Goal: Find specific page/section: Find specific page/section

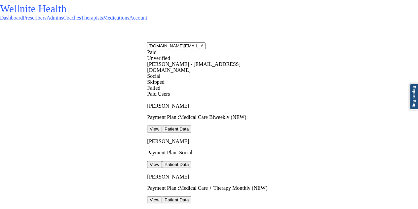
scroll to position [0, 15]
type input "[DOMAIN_NAME][EMAIL_ADDRESS][DOMAIN_NAME]"
click at [220, 71] on div "[PERSON_NAME] - [EMAIL_ADDRESS][DOMAIN_NAME]" at bounding box center [213, 67] width 132 height 12
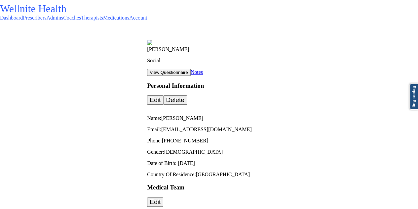
click at [203, 69] on link "Notes" at bounding box center [197, 72] width 12 height 6
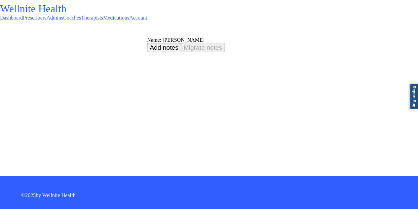
click at [147, 39] on div "Name: [PERSON_NAME]" at bounding box center [282, 40] width 271 height 6
copy div "[PERSON_NAME]"
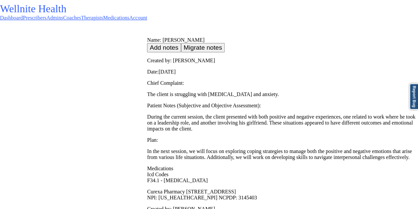
click at [23, 15] on link "Dashboard" at bounding box center [11, 18] width 23 height 6
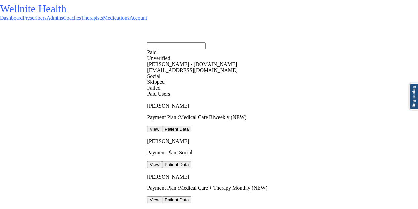
click at [195, 48] on input "text" at bounding box center [176, 45] width 59 height 7
paste input "[PERSON_NAME][EMAIL_ADDRESS][DOMAIN_NAME]"
type input "[PERSON_NAME][EMAIL_ADDRESS][DOMAIN_NAME]"
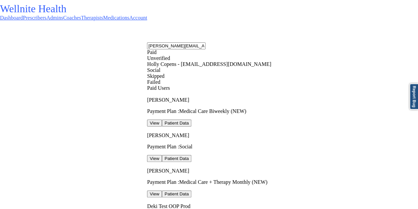
click at [206, 73] on div "Social" at bounding box center [213, 70] width 132 height 6
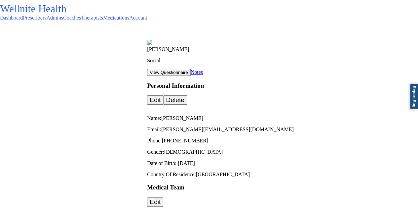
click at [203, 75] on link "Notes" at bounding box center [197, 72] width 12 height 6
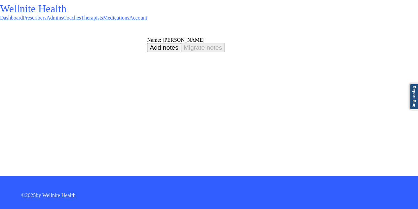
click at [147, 43] on div "Name: [PERSON_NAME]" at bounding box center [282, 40] width 271 height 6
copy div "Copens"
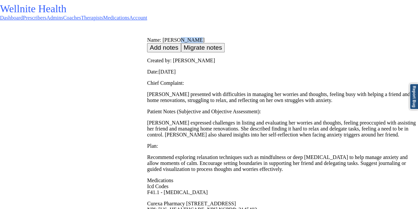
drag, startPoint x: 228, startPoint y: 25, endPoint x: 223, endPoint y: 30, distance: 7.5
click at [23, 20] on link "Dashboard" at bounding box center [11, 18] width 23 height 6
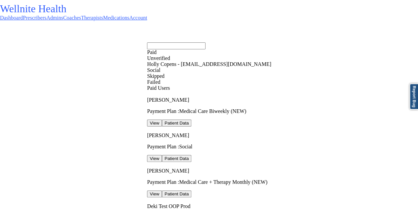
click at [204, 44] on input "text" at bounding box center [176, 45] width 59 height 7
paste input "[EMAIL_ADDRESS][DOMAIN_NAME]"
type input "[EMAIL_ADDRESS][DOMAIN_NAME]"
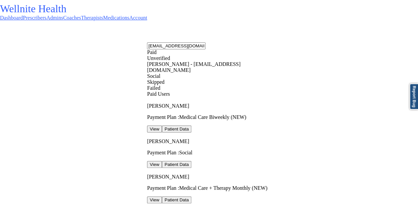
click at [226, 79] on div "Social" at bounding box center [213, 76] width 132 height 6
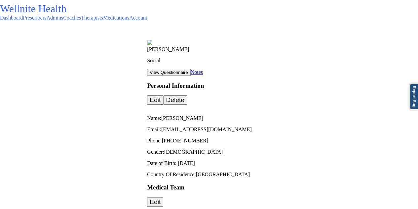
click at [203, 70] on link "Notes" at bounding box center [197, 72] width 12 height 6
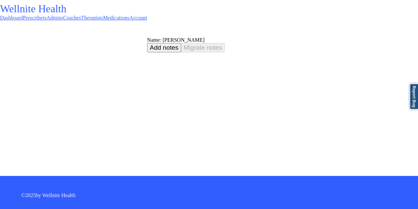
click at [147, 42] on div "Name: [PERSON_NAME]" at bounding box center [282, 40] width 271 height 6
copy div "West"
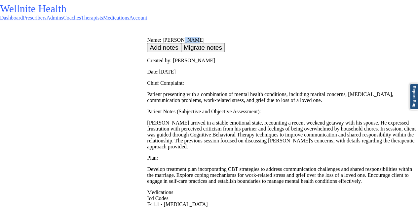
drag, startPoint x: 228, startPoint y: 20, endPoint x: 221, endPoint y: 30, distance: 12.2
click at [23, 20] on link "Dashboard" at bounding box center [11, 18] width 23 height 6
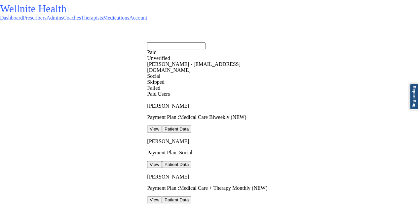
click at [204, 43] on input "text" at bounding box center [176, 45] width 59 height 7
paste input "[EMAIL_ADDRESS][DOMAIN_NAME]"
type input "[EMAIL_ADDRESS][DOMAIN_NAME]"
click at [197, 73] on div "[PERSON_NAME] - [PERSON_NAME][EMAIL_ADDRESS][DOMAIN_NAME]" at bounding box center [213, 67] width 132 height 12
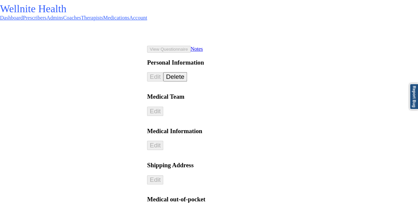
click at [203, 52] on link "Notes" at bounding box center [197, 49] width 12 height 6
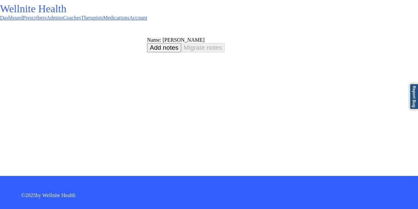
click at [147, 41] on div "Name: [PERSON_NAME]" at bounding box center [282, 40] width 271 height 6
copy div "[PERSON_NAME]"
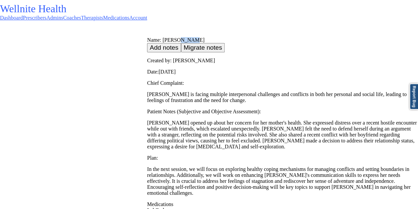
click at [23, 20] on link "Dashboard" at bounding box center [11, 18] width 23 height 6
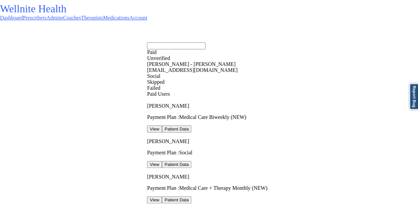
click at [200, 42] on input "text" at bounding box center [176, 45] width 59 height 7
paste input "[EMAIL_ADDRESS][DOMAIN_NAME]"
type input "[EMAIL_ADDRESS][DOMAIN_NAME]"
click at [209, 70] on div "[PERSON_NAME] - [EMAIL_ADDRESS][DOMAIN_NAME]" at bounding box center [213, 67] width 132 height 12
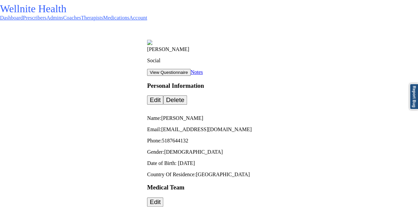
click at [203, 72] on link "Notes" at bounding box center [197, 72] width 12 height 6
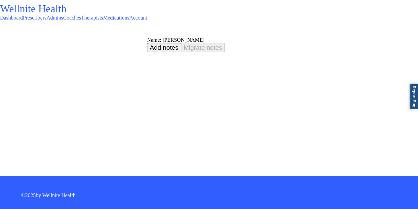
click at [147, 40] on div "Name: [PERSON_NAME]" at bounding box center [282, 40] width 271 height 6
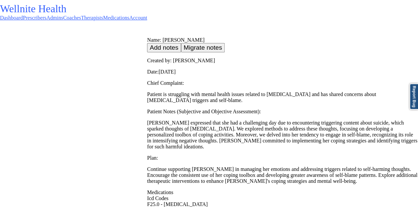
click at [147, 40] on div "Name: [PERSON_NAME]" at bounding box center [282, 40] width 271 height 6
copy div "TRUCHARD"
click at [23, 20] on link "Dashboard" at bounding box center [11, 18] width 23 height 6
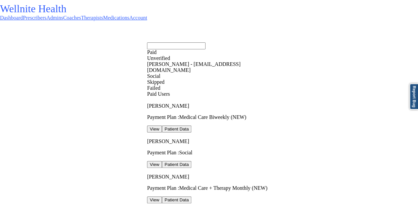
click at [204, 44] on input "text" at bounding box center [176, 45] width 59 height 7
paste input "[EMAIL_ADDRESS][DOMAIN_NAME]"
click at [216, 85] on div at bounding box center [213, 85] width 132 height 0
click at [206, 48] on input "[EMAIL_ADDRESS][DOMAIN_NAME]" at bounding box center [176, 45] width 59 height 7
paste input "[EMAIL_ADDRESS][DOMAIN_NAME]"
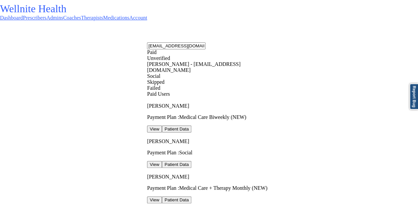
type input "dones316@[EMAIL_ADDRESS][DOMAIN_NAME]"
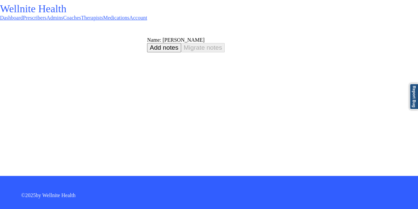
click at [23, 20] on link "Dashboard" at bounding box center [11, 18] width 23 height 6
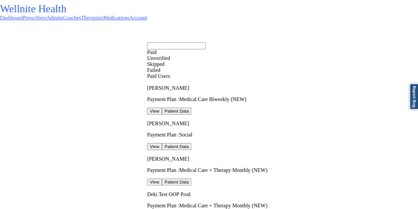
click at [205, 44] on input "text" at bounding box center [176, 45] width 59 height 7
paste input "[EMAIL_ADDRESS][DOMAIN_NAME]"
type input "[EMAIL_ADDRESS][DOMAIN_NAME]"
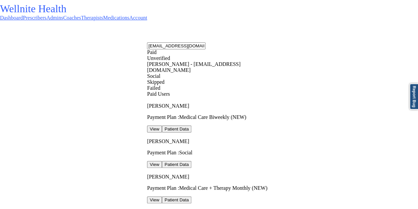
click at [213, 72] on div "[PERSON_NAME] - [EMAIL_ADDRESS][DOMAIN_NAME]" at bounding box center [213, 67] width 132 height 12
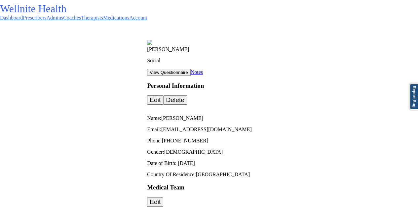
click at [203, 69] on link "Notes" at bounding box center [197, 72] width 12 height 6
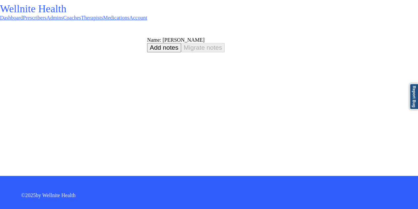
click at [147, 38] on div "Name: [PERSON_NAME]" at bounding box center [282, 40] width 271 height 6
copy div "[PERSON_NAME]"
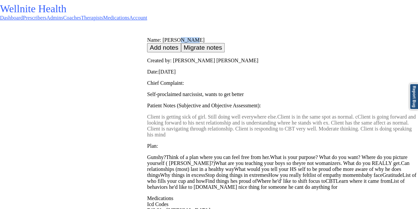
drag, startPoint x: 229, startPoint y: 18, endPoint x: 224, endPoint y: 28, distance: 12.0
click at [23, 17] on link "Dashboard" at bounding box center [11, 18] width 23 height 6
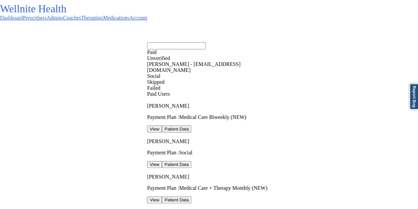
click at [198, 42] on input "text" at bounding box center [176, 45] width 59 height 7
paste input "[EMAIL_ADDRESS][DOMAIN_NAME]"
type input "[EMAIL_ADDRESS][DOMAIN_NAME]"
click at [196, 72] on div "[PERSON_NAME] - [EMAIL_ADDRESS][DOMAIN_NAME]" at bounding box center [213, 67] width 132 height 12
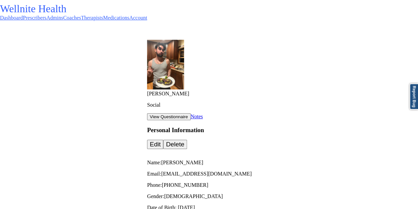
click at [203, 113] on link "Notes" at bounding box center [197, 116] width 12 height 6
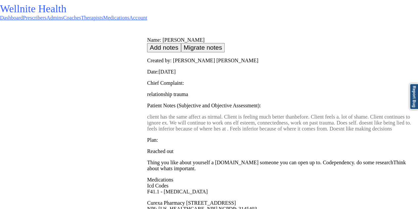
click at [147, 37] on div "Name: [PERSON_NAME]" at bounding box center [282, 40] width 271 height 6
copy div "[PERSON_NAME]"
click at [23, 18] on link "Dashboard" at bounding box center [11, 18] width 23 height 6
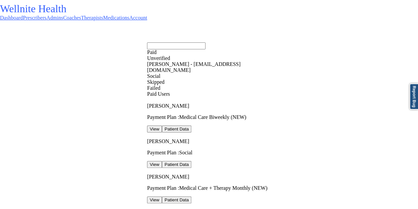
click at [205, 42] on input "text" at bounding box center [176, 45] width 59 height 7
paste input "[EMAIL_ADDRESS][DOMAIN_NAME]"
type input "[EMAIL_ADDRESS][DOMAIN_NAME]"
click at [212, 71] on div "[PERSON_NAME] - [EMAIL_ADDRESS][DOMAIN_NAME]" at bounding box center [213, 67] width 132 height 12
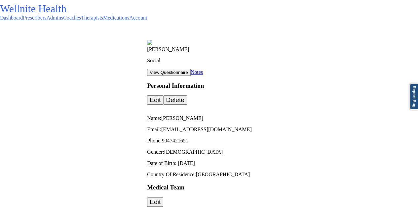
click at [203, 71] on link "Notes" at bounding box center [197, 72] width 12 height 6
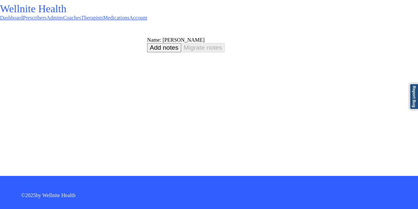
click at [147, 39] on div "Name: [PERSON_NAME]" at bounding box center [282, 40] width 271 height 6
copy div "Add notes [PERSON_NAME] notes"
click at [147, 41] on div "Name: [PERSON_NAME]" at bounding box center [282, 40] width 271 height 6
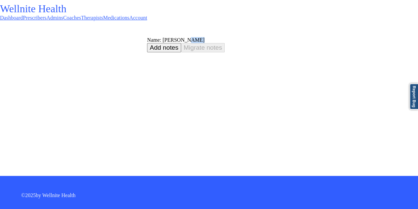
copy div "[PERSON_NAME]"
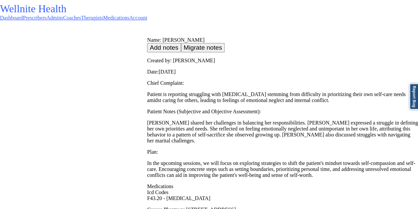
click at [0, 16] on icon at bounding box center [0, 18] width 0 height 6
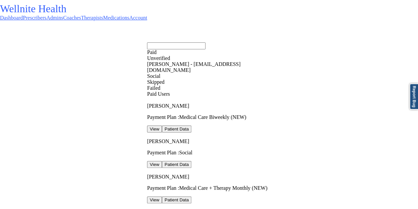
click at [197, 42] on input "text" at bounding box center [176, 45] width 59 height 7
paste input "[PERSON_NAME][EMAIL_ADDRESS][DOMAIN_NAME]"
type input "[PERSON_NAME][EMAIL_ADDRESS][DOMAIN_NAME]"
click at [209, 73] on div "[PERSON_NAME] - [PERSON_NAME][EMAIL_ADDRESS][DOMAIN_NAME]" at bounding box center [213, 67] width 132 height 12
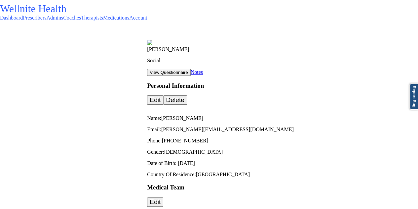
click at [203, 70] on link "Notes" at bounding box center [197, 72] width 12 height 6
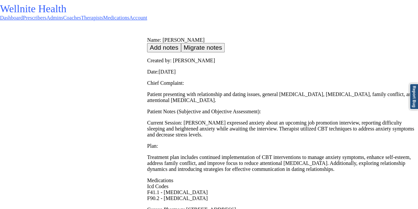
drag, startPoint x: 222, startPoint y: 12, endPoint x: 222, endPoint y: 17, distance: 5.7
click at [23, 15] on link "Dashboard" at bounding box center [11, 18] width 23 height 6
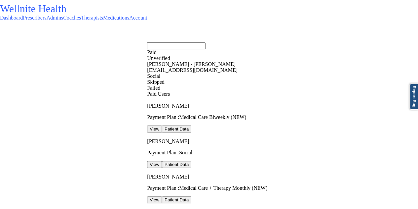
click at [206, 42] on input "text" at bounding box center [176, 45] width 59 height 7
paste input "[EMAIL_ADDRESS][DOMAIN_NAME]"
type input "[EMAIL_ADDRESS][DOMAIN_NAME]"
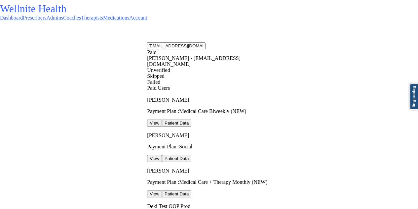
click at [208, 60] on div "[PERSON_NAME] - [EMAIL_ADDRESS][DOMAIN_NAME]" at bounding box center [213, 61] width 132 height 12
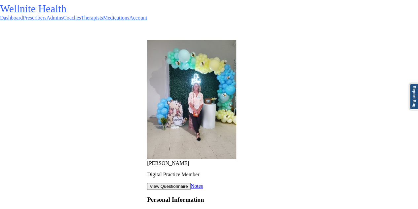
click at [203, 183] on link "Notes" at bounding box center [197, 186] width 12 height 6
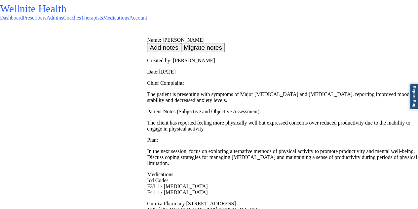
click at [0, 15] on icon at bounding box center [0, 18] width 0 height 6
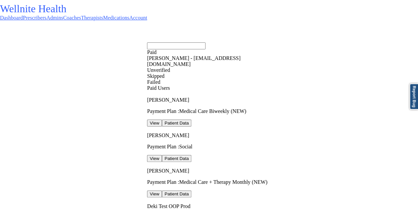
click at [191, 46] on input "text" at bounding box center [176, 45] width 59 height 7
paste input "[EMAIL_ADDRESS][DOMAIN_NAME]"
type input "[EMAIL_ADDRESS][DOMAIN_NAME]"
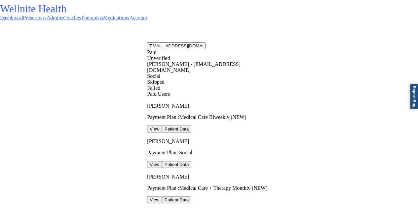
click at [206, 79] on div "[PERSON_NAME] - [EMAIL_ADDRESS][DOMAIN_NAME] Social" at bounding box center [213, 70] width 132 height 18
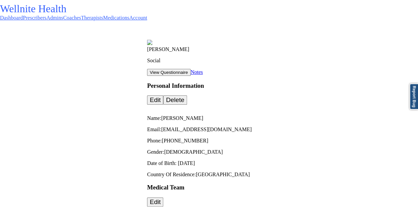
click at [203, 75] on link "Notes" at bounding box center [197, 72] width 12 height 6
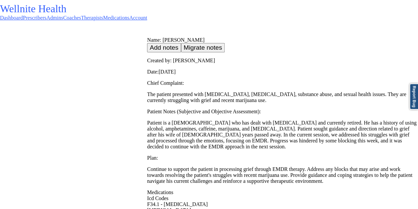
click at [147, 38] on div "Name: [PERSON_NAME]" at bounding box center [282, 40] width 271 height 6
copy div "[PERSON_NAME]"
click at [0, 15] on icon at bounding box center [0, 18] width 0 height 6
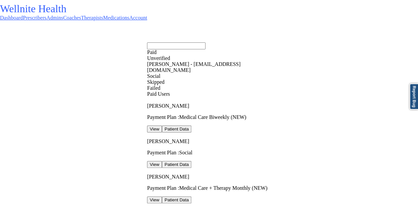
click at [194, 49] on input "text" at bounding box center [176, 45] width 59 height 7
paste input "[EMAIL_ADDRESS][DOMAIN_NAME]"
type input "[EMAIL_ADDRESS][DOMAIN_NAME]"
click at [219, 67] on div "[PERSON_NAME] - [EMAIL_ADDRESS][DOMAIN_NAME]" at bounding box center [213, 67] width 132 height 12
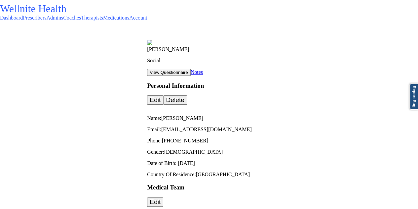
click at [203, 75] on link "Notes" at bounding box center [197, 72] width 12 height 6
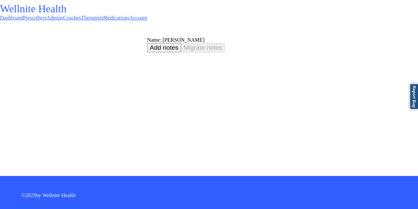
click at [147, 41] on div "Name: [PERSON_NAME]" at bounding box center [282, 40] width 271 height 6
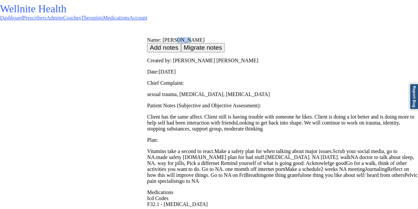
drag, startPoint x: 227, startPoint y: 24, endPoint x: 224, endPoint y: 31, distance: 7.3
click at [23, 20] on link "Dashboard" at bounding box center [11, 18] width 23 height 6
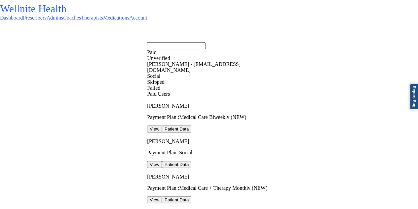
click at [197, 45] on input "text" at bounding box center [176, 45] width 59 height 7
paste input "[EMAIL_ADDRESS][DOMAIN_NAME]"
type input "[EMAIL_ADDRESS][DOMAIN_NAME]"
click at [225, 77] on div "Social" at bounding box center [213, 76] width 132 height 6
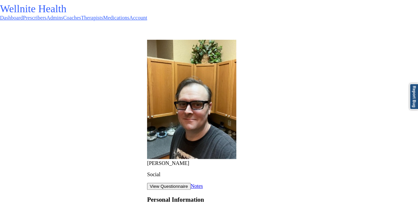
click at [203, 183] on link "Notes" at bounding box center [197, 186] width 12 height 6
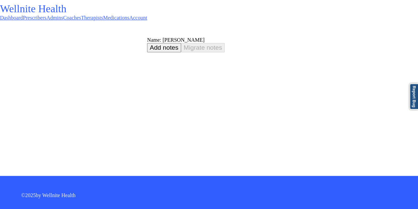
click at [147, 41] on div "Name: [PERSON_NAME]" at bounding box center [282, 40] width 271 height 6
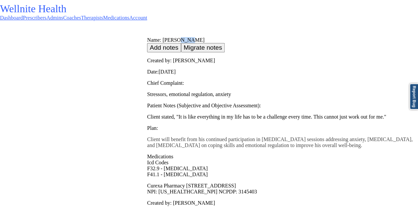
click at [203, 37] on div "Name: [PERSON_NAME]" at bounding box center [282, 40] width 271 height 6
drag, startPoint x: 226, startPoint y: 19, endPoint x: 222, endPoint y: 29, distance: 10.3
click at [23, 19] on link "Dashboard" at bounding box center [11, 18] width 23 height 6
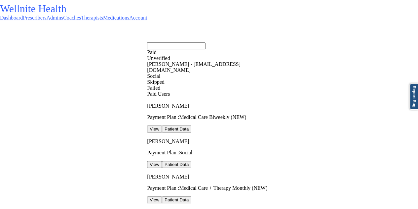
click at [200, 42] on input "text" at bounding box center [176, 45] width 59 height 7
paste input "[EMAIL_ADDRESS][DOMAIN_NAME]"
type input "[EMAIL_ADDRESS][DOMAIN_NAME]"
click at [201, 73] on div "[PERSON_NAME] - [EMAIL_ADDRESS][DOMAIN_NAME]" at bounding box center [213, 67] width 132 height 12
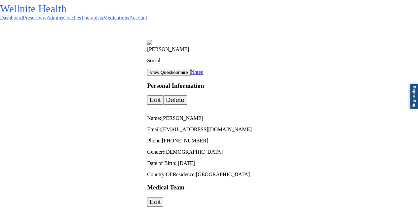
click at [203, 71] on link "Notes" at bounding box center [197, 72] width 12 height 6
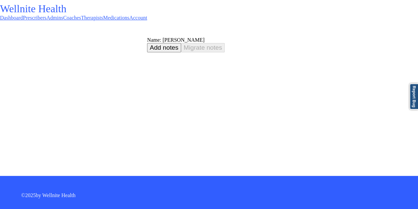
click at [147, 40] on div "Name: [PERSON_NAME]" at bounding box center [282, 40] width 271 height 6
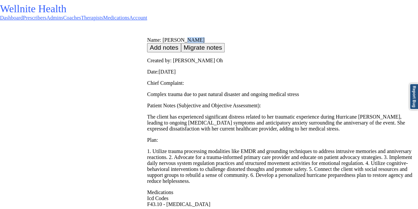
click at [147, 40] on div "Name: [PERSON_NAME]" at bounding box center [282, 40] width 271 height 6
click at [0, 15] on icon at bounding box center [0, 18] width 0 height 6
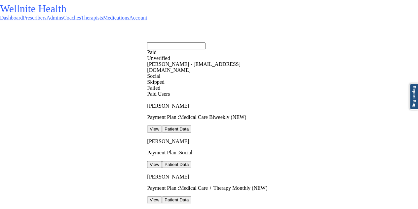
click at [200, 42] on input "text" at bounding box center [176, 45] width 59 height 7
paste input "[EMAIL_ADDRESS][DOMAIN_NAME]"
type input "[EMAIL_ADDRESS][DOMAIN_NAME]"
drag, startPoint x: 207, startPoint y: 73, endPoint x: 211, endPoint y: 74, distance: 4.0
click at [211, 73] on div "[PERSON_NAME] [PERSON_NAME] - [EMAIL_ADDRESS][DOMAIN_NAME]" at bounding box center [213, 67] width 132 height 12
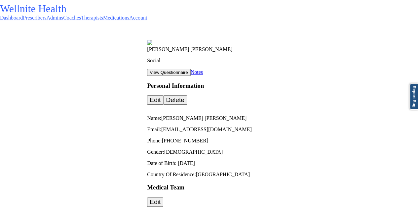
click at [203, 69] on link "Notes" at bounding box center [197, 72] width 12 height 6
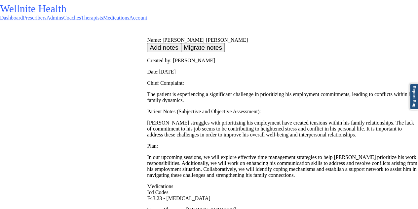
click at [23, 19] on link "Dashboard" at bounding box center [11, 18] width 23 height 6
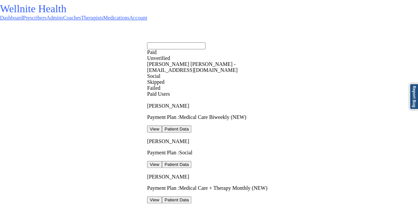
click at [206, 42] on input "text" at bounding box center [176, 45] width 59 height 7
paste input "[EMAIL_ADDRESS][DOMAIN_NAME]"
type input "[EMAIL_ADDRESS][DOMAIN_NAME]"
click at [219, 71] on div "[PERSON_NAME] - [EMAIL_ADDRESS][DOMAIN_NAME]" at bounding box center [213, 67] width 132 height 12
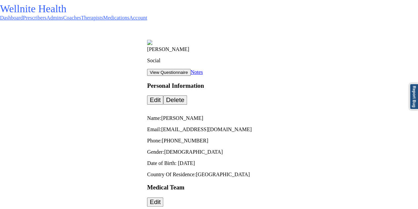
click at [203, 69] on link "Notes" at bounding box center [197, 72] width 12 height 6
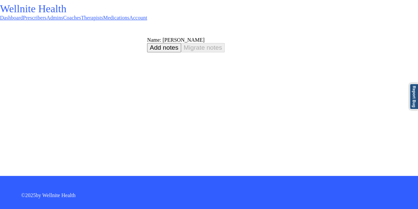
click at [147, 40] on div "Name: [PERSON_NAME]" at bounding box center [282, 40] width 271 height 6
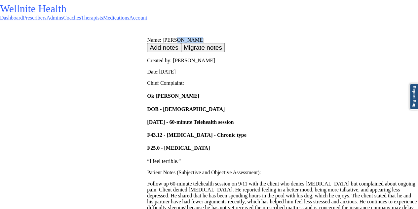
drag, startPoint x: 237, startPoint y: 20, endPoint x: 229, endPoint y: 29, distance: 12.3
click at [23, 20] on link "Dashboard" at bounding box center [11, 18] width 23 height 6
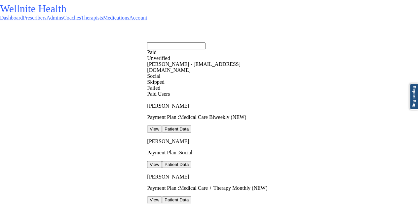
click at [201, 43] on input "text" at bounding box center [176, 45] width 59 height 7
paste input "[EMAIL_ADDRESS][DOMAIN_NAME]"
type input "[EMAIL_ADDRESS][DOMAIN_NAME]"
click at [197, 73] on div "[PERSON_NAME] - [EMAIL_ADDRESS][DOMAIN_NAME]" at bounding box center [213, 67] width 132 height 12
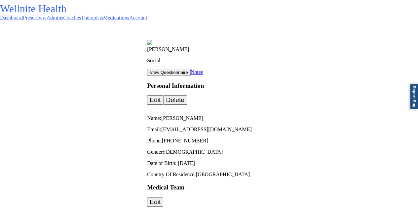
click at [203, 72] on link "Notes" at bounding box center [197, 72] width 12 height 6
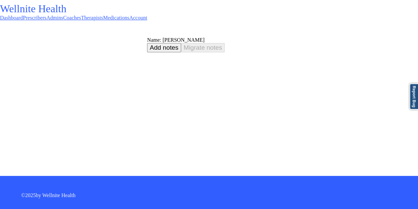
click at [147, 37] on div "Name: [PERSON_NAME]" at bounding box center [282, 40] width 271 height 6
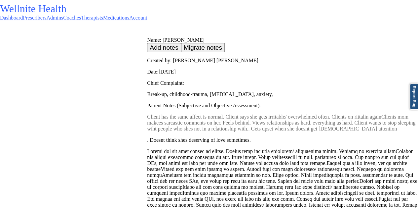
click at [23, 20] on link "Dashboard" at bounding box center [11, 18] width 23 height 6
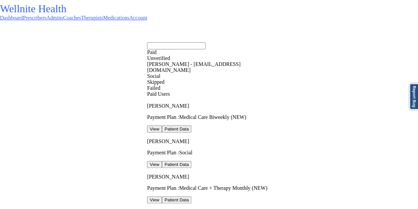
click at [197, 45] on input "text" at bounding box center [176, 45] width 59 height 7
paste input "[EMAIL_ADDRESS][DOMAIN_NAME]"
type input "[EMAIL_ADDRESS][DOMAIN_NAME]"
click at [216, 73] on div "[PERSON_NAME] - [EMAIL_ADDRESS][DOMAIN_NAME]" at bounding box center [213, 67] width 132 height 12
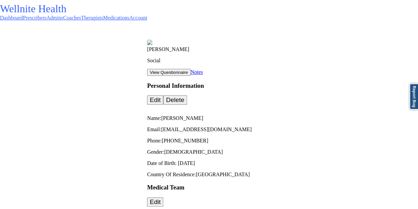
click at [203, 70] on link "Notes" at bounding box center [197, 72] width 12 height 6
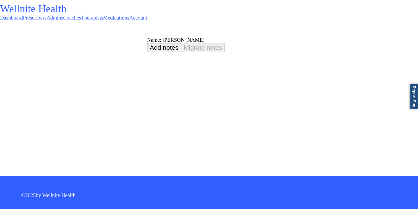
click at [147, 37] on div "Name: [PERSON_NAME]" at bounding box center [282, 40] width 271 height 6
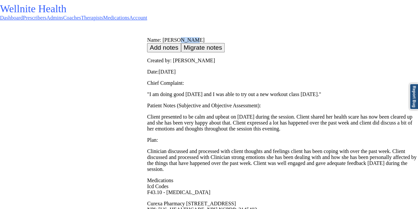
click at [23, 20] on link "Dashboard" at bounding box center [11, 18] width 23 height 6
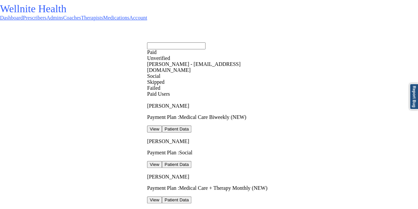
click at [203, 42] on input "text" at bounding box center [176, 45] width 59 height 7
paste input "[EMAIL_ADDRESS][DOMAIN_NAME]"
type input "[EMAIL_ADDRESS][DOMAIN_NAME]"
click at [218, 79] on div "Social" at bounding box center [213, 76] width 132 height 6
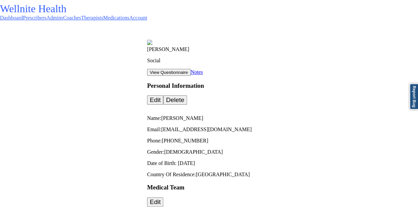
click at [203, 69] on link "Notes" at bounding box center [197, 72] width 12 height 6
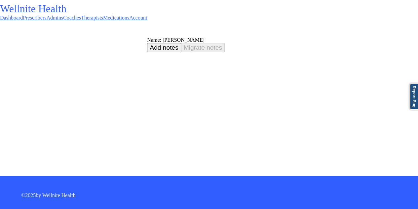
click at [147, 40] on div "Name: [PERSON_NAME]" at bounding box center [282, 40] width 271 height 6
